Goal: Find specific page/section: Find specific page/section

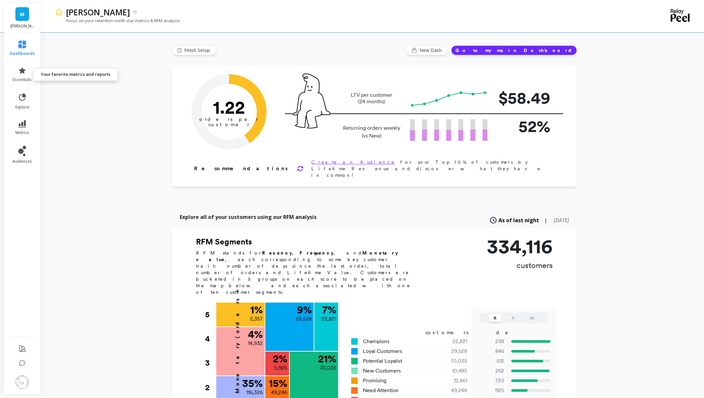
drag, startPoint x: 17, startPoint y: 75, endPoint x: 152, endPoint y: 106, distance: 137.8
click at [17, 75] on link "essentials" at bounding box center [22, 75] width 25 height 16
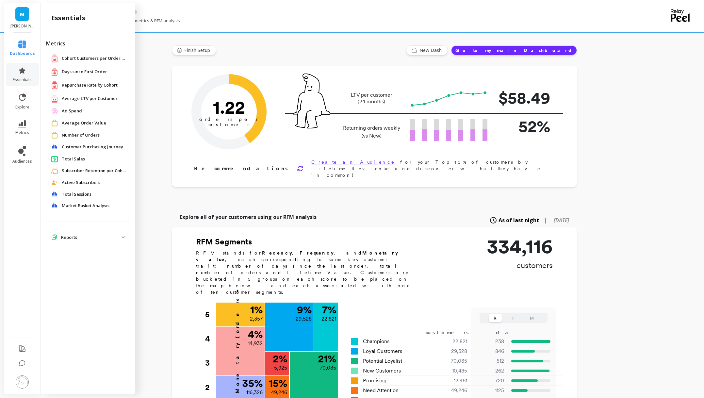
click at [92, 238] on p "Reports" at bounding box center [91, 237] width 60 height 7
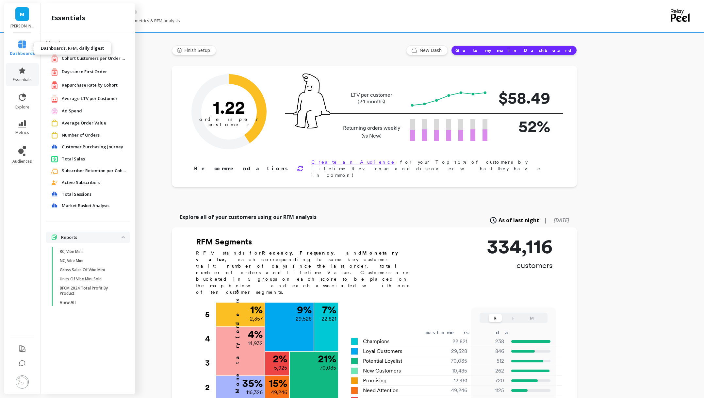
click at [20, 46] on icon at bounding box center [22, 45] width 8 height 8
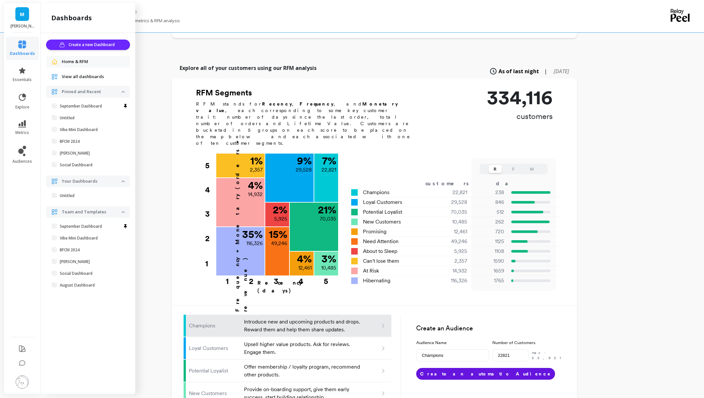
scroll to position [150, 0]
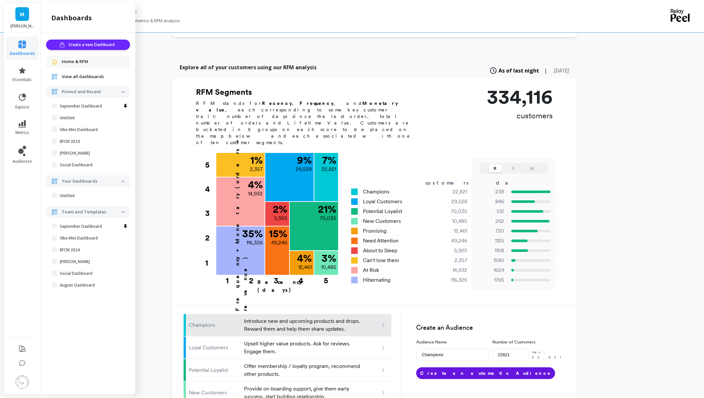
drag, startPoint x: 73, startPoint y: 60, endPoint x: 75, endPoint y: 68, distance: 8.8
click at [73, 60] on span "Home & RFM" at bounding box center [75, 62] width 26 height 7
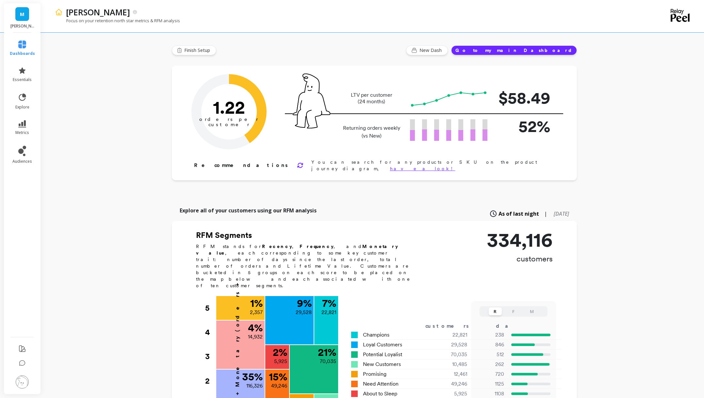
click at [20, 20] on link "M" at bounding box center [22, 14] width 14 height 14
drag, startPoint x: 21, startPoint y: 47, endPoint x: 28, endPoint y: 47, distance: 7.2
click at [21, 47] on icon at bounding box center [22, 45] width 8 height 8
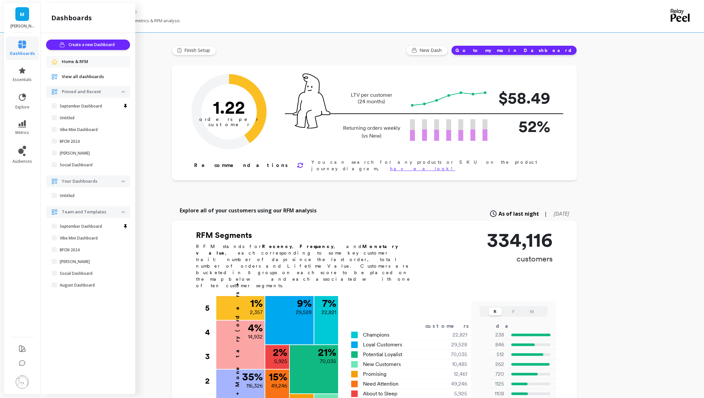
click at [86, 55] on ul "Create a new Dashboard Home & RFM View all dashboards Pinned and Recent Septemb…" at bounding box center [88, 166] width 84 height 253
click at [85, 60] on span "Home & RFM" at bounding box center [75, 62] width 26 height 7
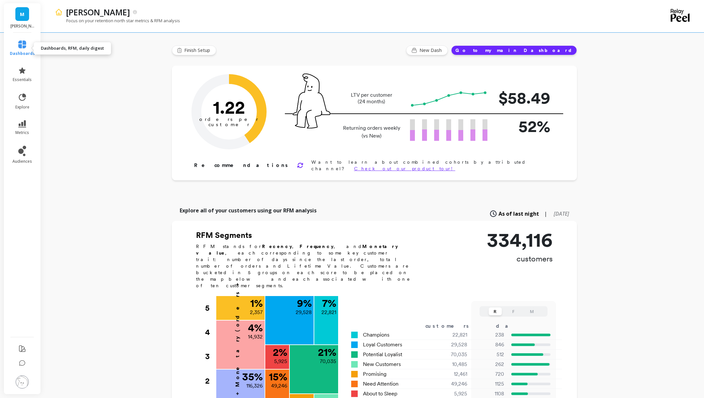
click at [21, 48] on link "dashboards" at bounding box center [22, 49] width 25 height 16
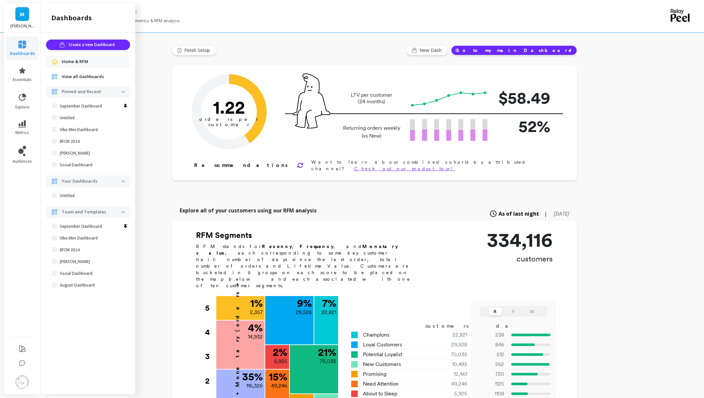
drag, startPoint x: 86, startPoint y: 105, endPoint x: 191, endPoint y: 121, distance: 106.1
click at [86, 105] on p "September Dashboard" at bounding box center [81, 106] width 42 height 5
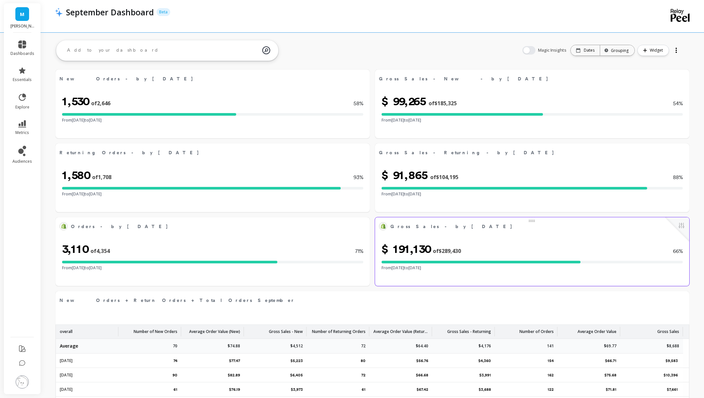
select select "sum"
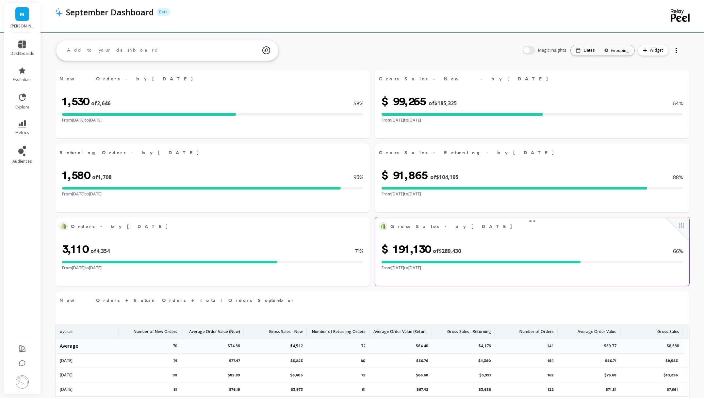
select select "sum"
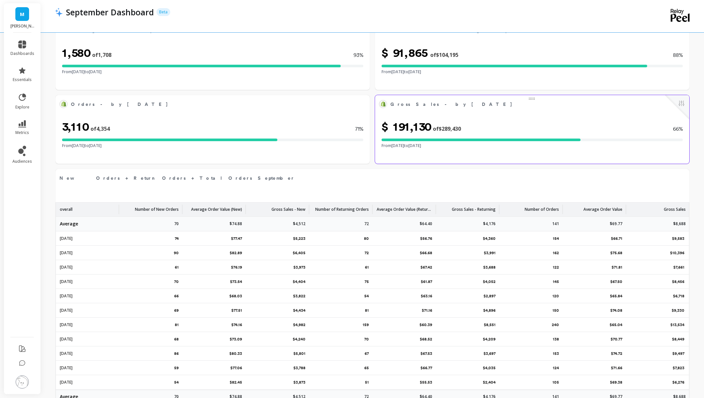
scroll to position [163, 0]
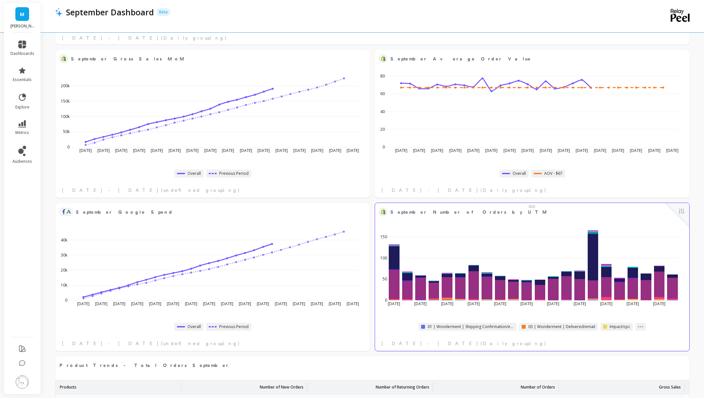
select select "sum"
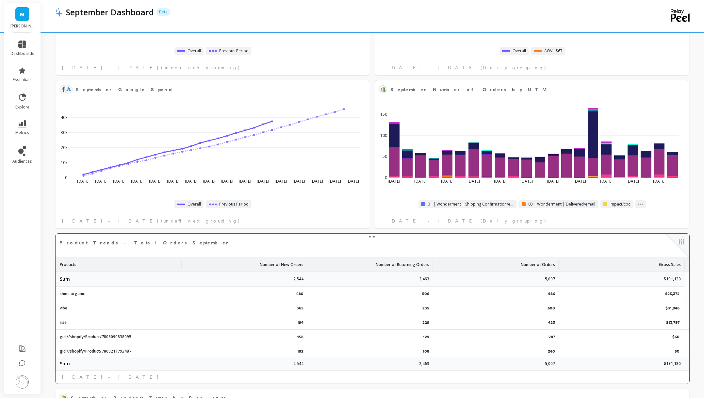
select select "sum"
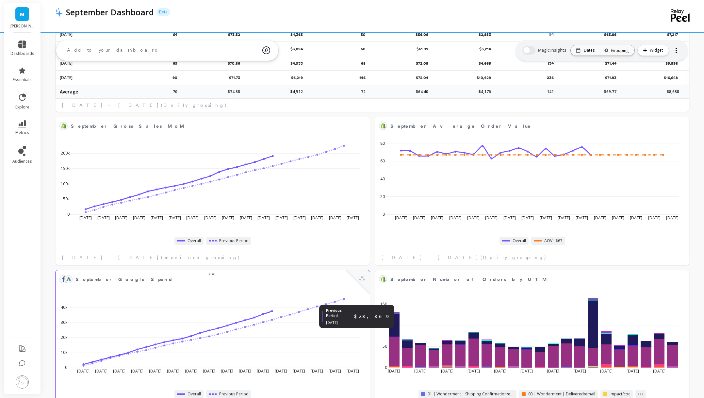
scroll to position [427, 0]
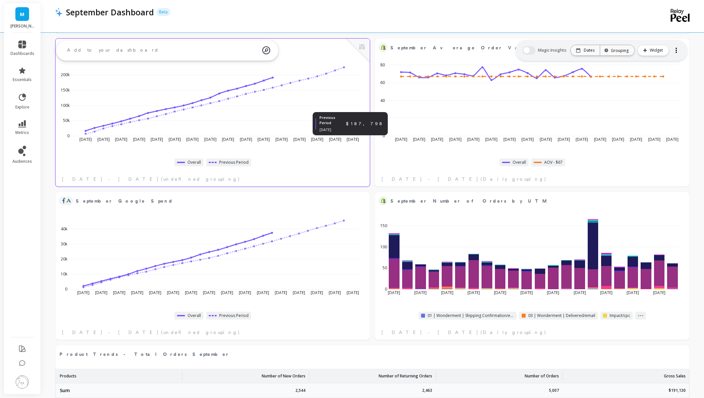
select select "sum"
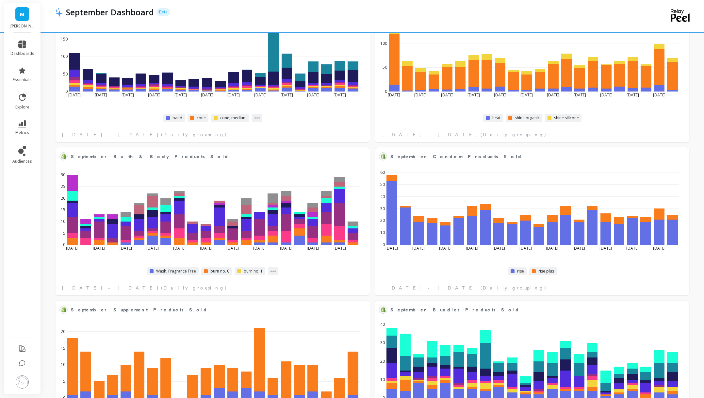
scroll to position [1379, 0]
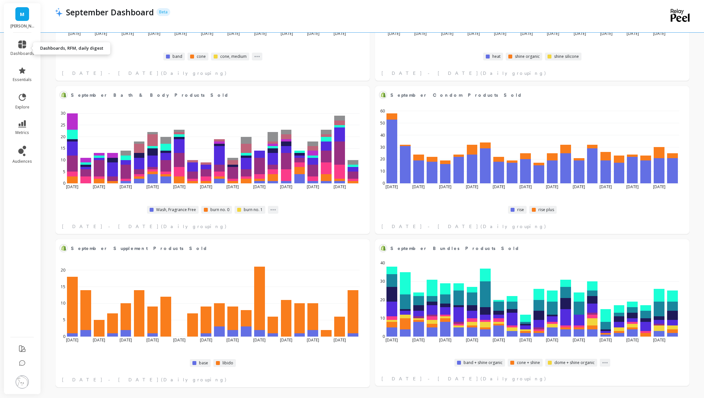
drag, startPoint x: 19, startPoint y: 47, endPoint x: 37, endPoint y: 50, distance: 17.5
click at [19, 47] on icon at bounding box center [22, 45] width 8 height 8
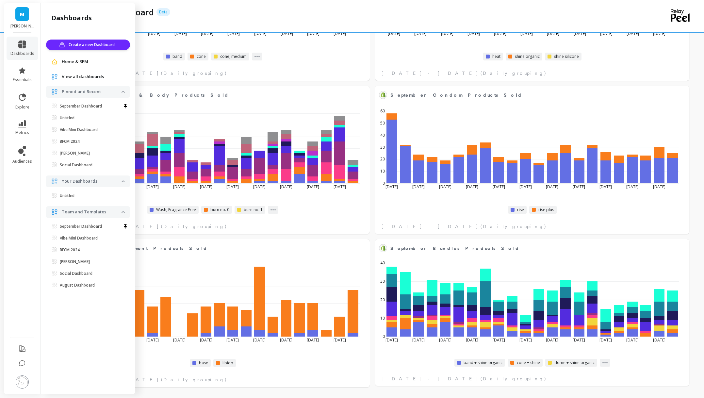
click at [81, 77] on span "View all dashboards" at bounding box center [83, 77] width 42 height 7
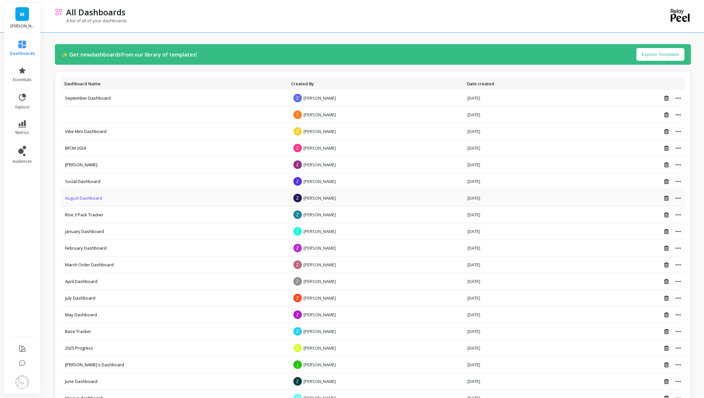
click at [85, 199] on link "August Dashboard" at bounding box center [83, 198] width 37 height 6
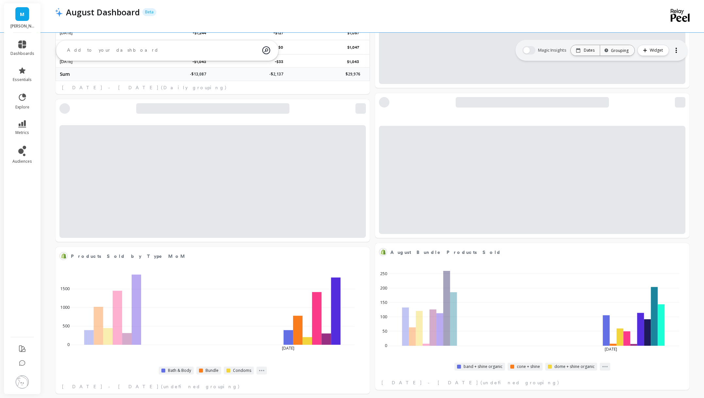
select select "sum"
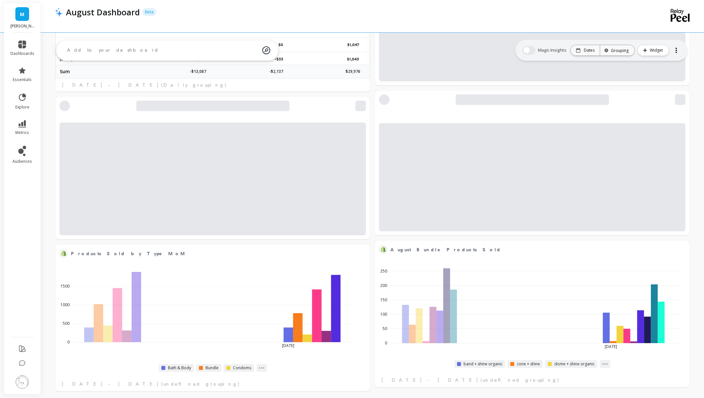
scroll to position [1260, 0]
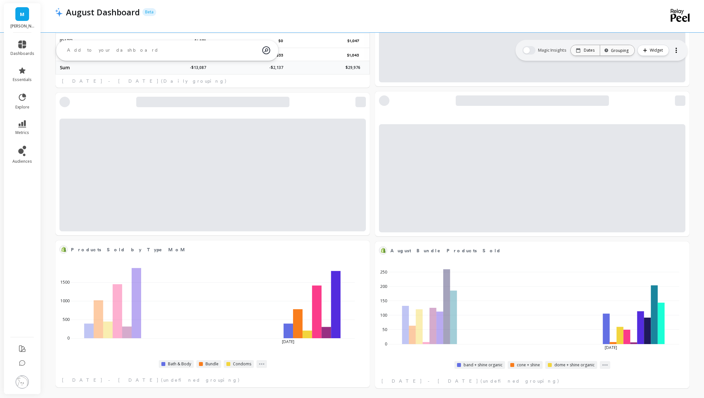
select select "sum"
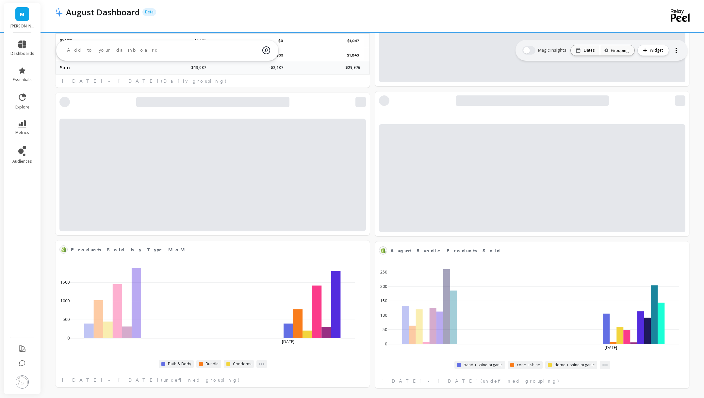
select select "sum"
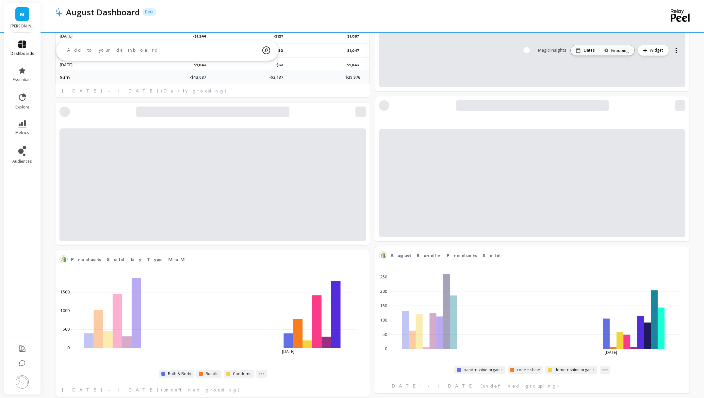
scroll to position [0, 0]
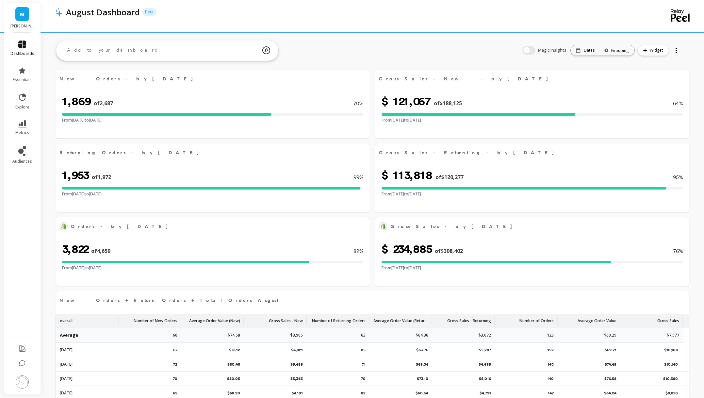
click at [25, 43] on icon at bounding box center [22, 45] width 8 height 8
select select "sum"
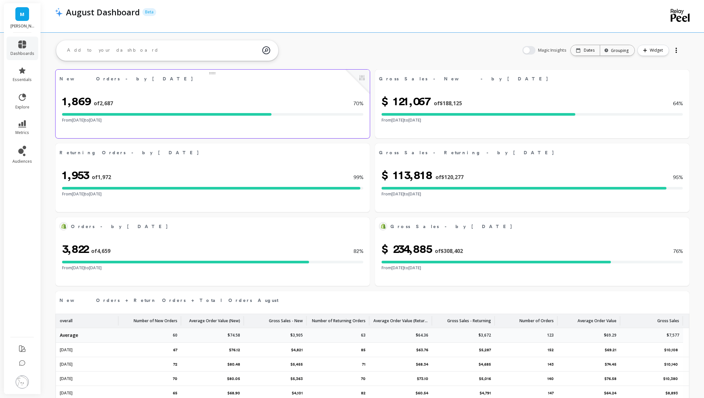
select select "sum"
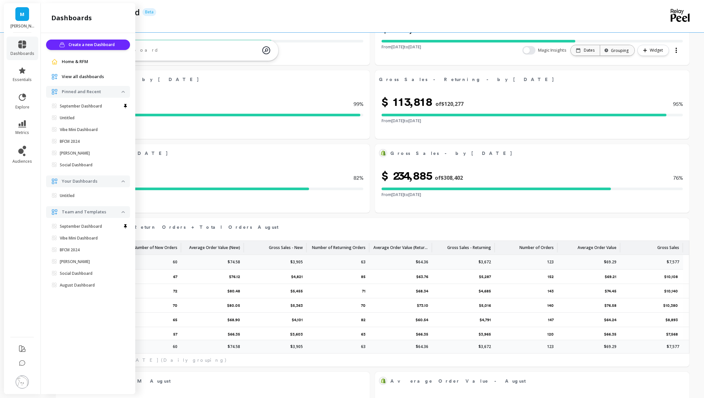
select select "sum"
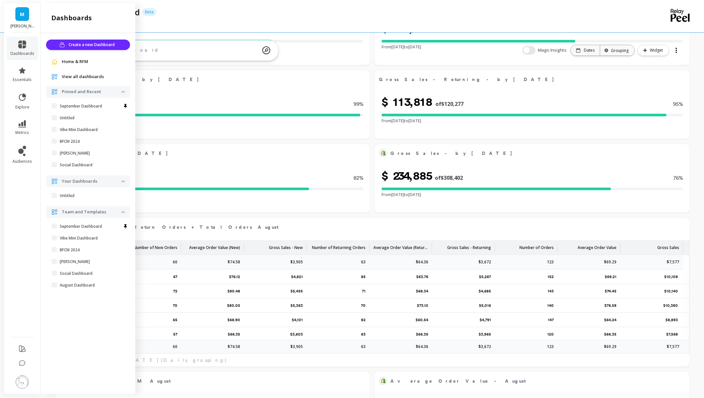
select select "sum"
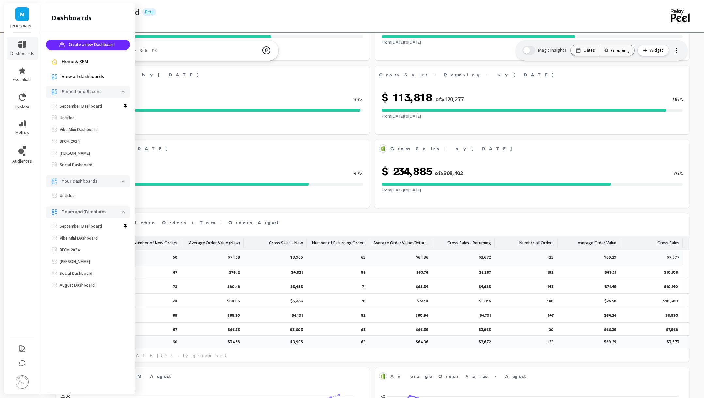
click at [122, 212] on img at bounding box center [123, 212] width 3 height 2
drag, startPoint x: 122, startPoint y: 212, endPoint x: 103, endPoint y: 86, distance: 127.2
click at [122, 212] on img at bounding box center [123, 212] width 3 height 2
click at [84, 77] on span "View all dashboards" at bounding box center [83, 77] width 42 height 7
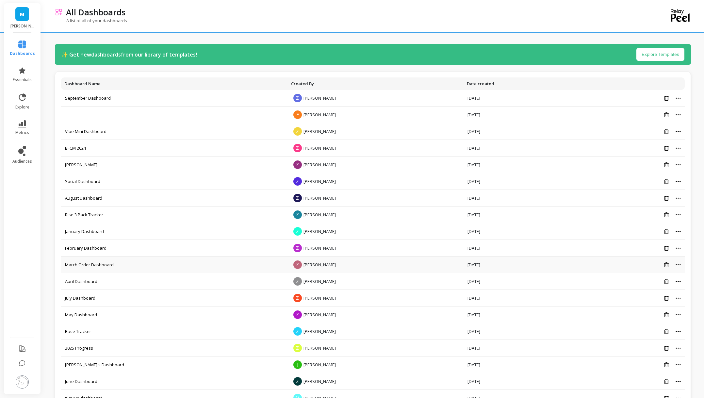
click at [145, 223] on td "January Dashboard" at bounding box center [174, 231] width 227 height 17
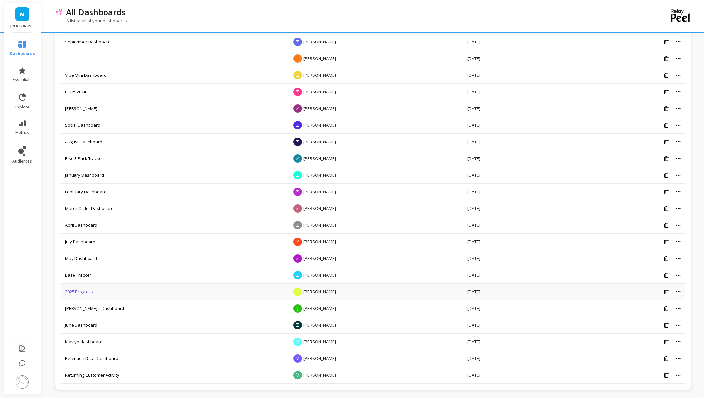
click at [86, 292] on link "2025 Progress" at bounding box center [79, 292] width 28 height 6
